Goal: Transaction & Acquisition: Purchase product/service

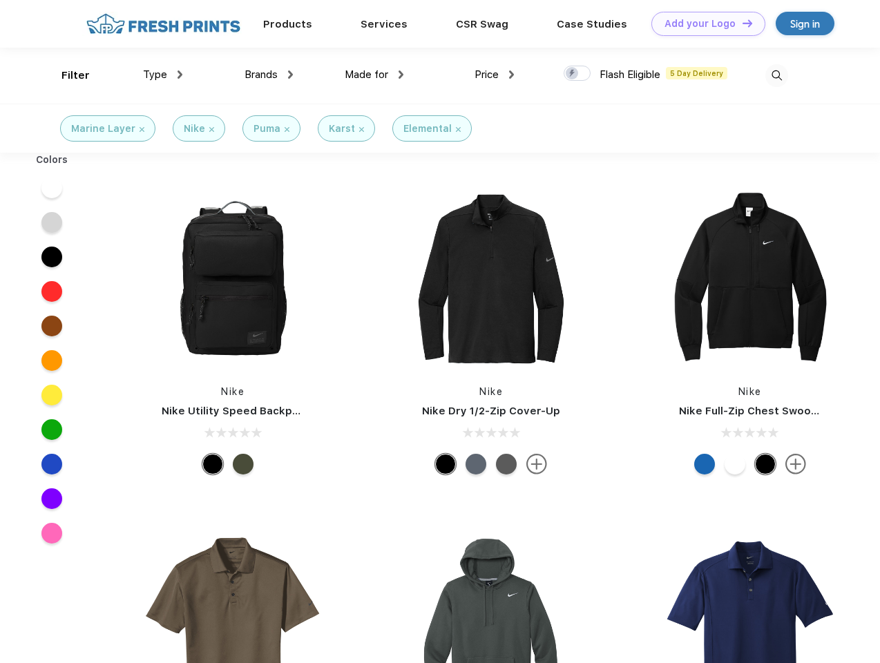
click at [703, 23] on link "Add your Logo Design Tool" at bounding box center [708, 24] width 114 height 24
click at [0, 0] on div "Design Tool" at bounding box center [0, 0] width 0 height 0
click at [741, 23] on link "Add your Logo Design Tool" at bounding box center [708, 24] width 114 height 24
click at [66, 75] on div "Filter" at bounding box center [75, 76] width 28 height 16
click at [163, 75] on span "Type" at bounding box center [155, 74] width 24 height 12
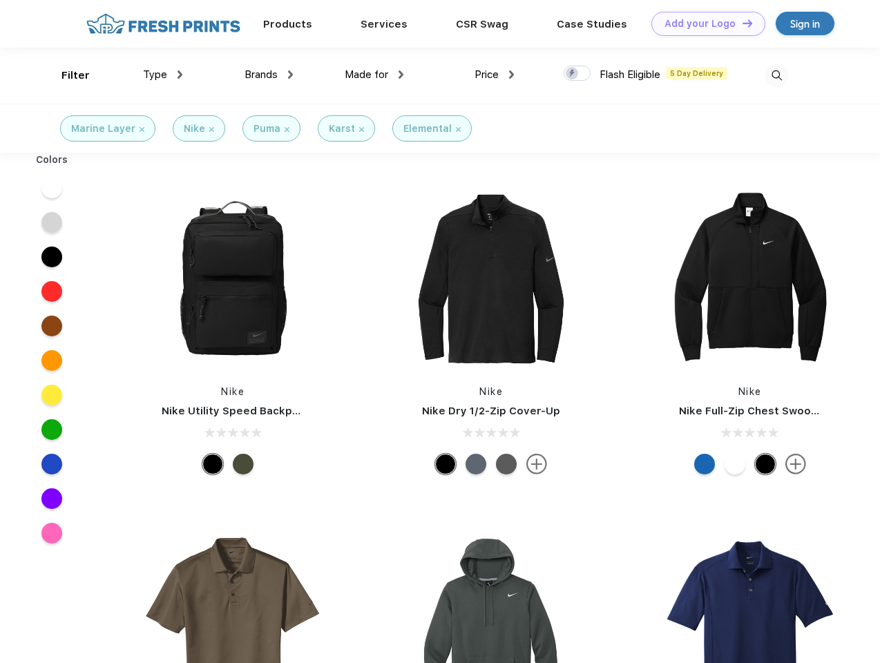
click at [269, 75] on span "Brands" at bounding box center [261, 74] width 33 height 12
click at [374, 75] on span "Made for" at bounding box center [367, 74] width 44 height 12
click at [495, 75] on span "Price" at bounding box center [487, 74] width 24 height 12
click at [577, 74] on div at bounding box center [577, 73] width 27 height 15
click at [573, 74] on input "checkbox" at bounding box center [568, 69] width 9 height 9
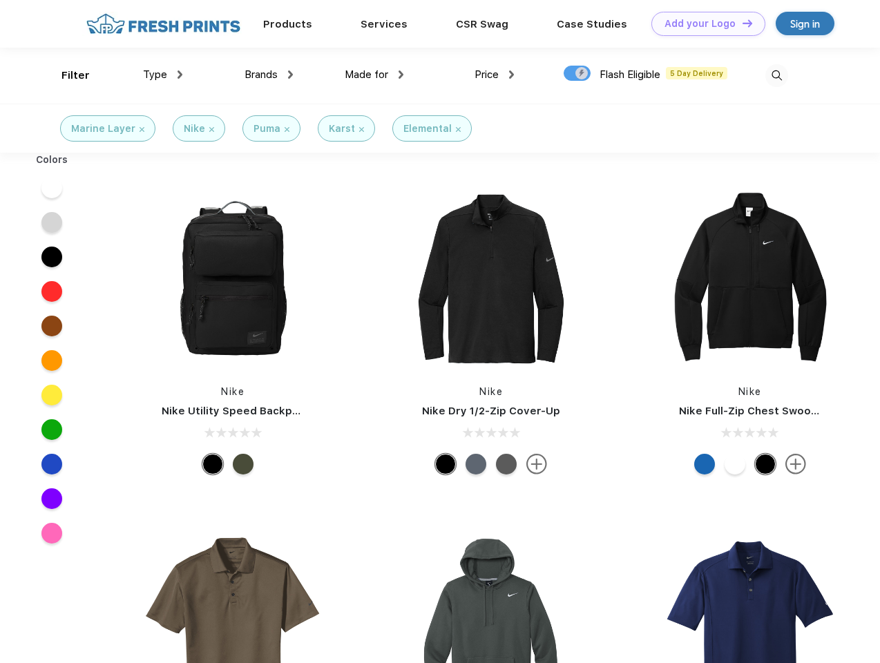
click at [776, 75] on img at bounding box center [776, 75] width 23 height 23
